Goal: Transaction & Acquisition: Purchase product/service

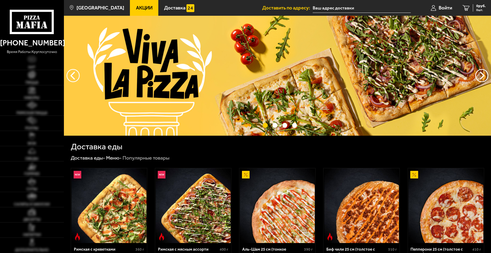
type input "[STREET_ADDRESS][PERSON_NAME]"
click at [30, 89] on img at bounding box center [32, 90] width 8 height 8
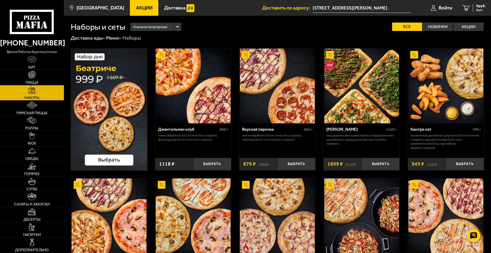
click at [117, 122] on img at bounding box center [109, 109] width 76 height 122
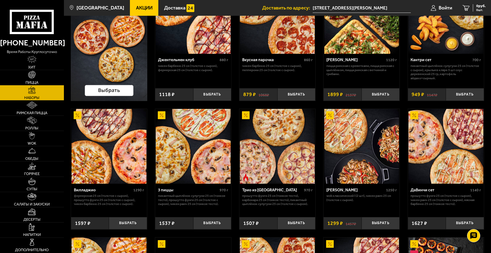
scroll to position [79, 0]
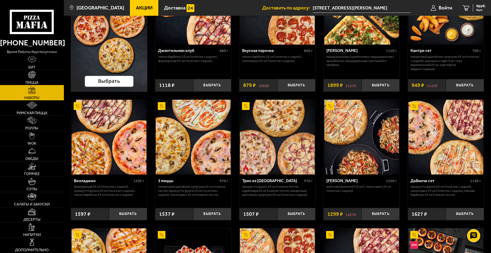
click at [47, 77] on link "Пицца" at bounding box center [32, 77] width 64 height 15
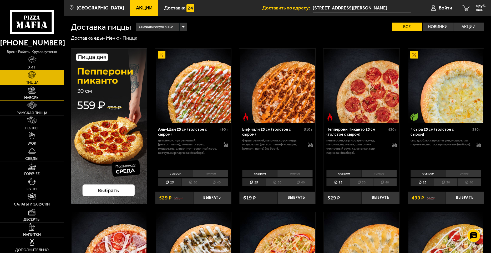
click at [32, 95] on link "Наборы" at bounding box center [32, 92] width 64 height 15
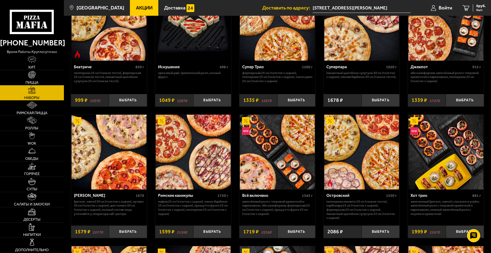
scroll to position [368, 0]
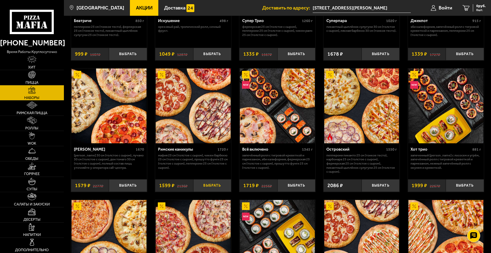
click at [212, 185] on button "Выбрать" at bounding box center [212, 186] width 38 height 13
click at [199, 187] on button "−" at bounding box center [199, 186] width 13 height 13
click at [34, 75] on img at bounding box center [32, 75] width 8 height 8
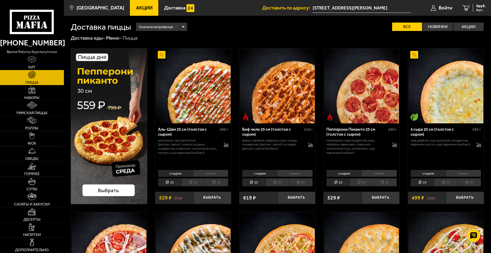
click at [459, 173] on li "тонкое" at bounding box center [462, 173] width 35 height 7
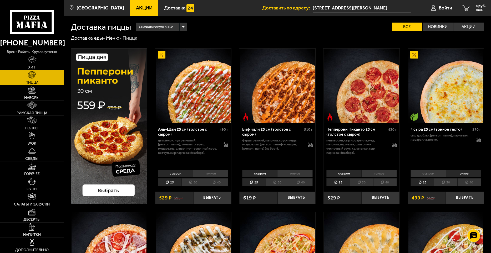
click at [431, 171] on li "с сыром" at bounding box center [427, 173] width 35 height 7
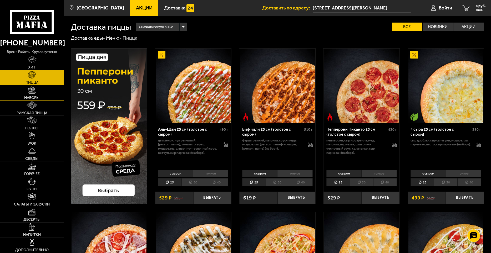
click at [40, 94] on link "Наборы" at bounding box center [32, 92] width 64 height 15
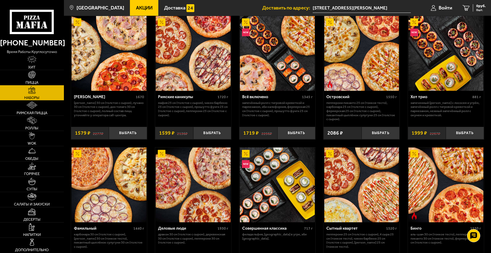
scroll to position [447, 0]
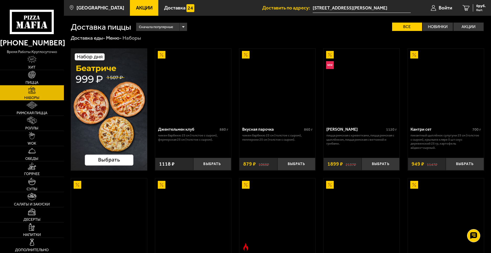
scroll to position [447, 0]
